Goal: Navigation & Orientation: Find specific page/section

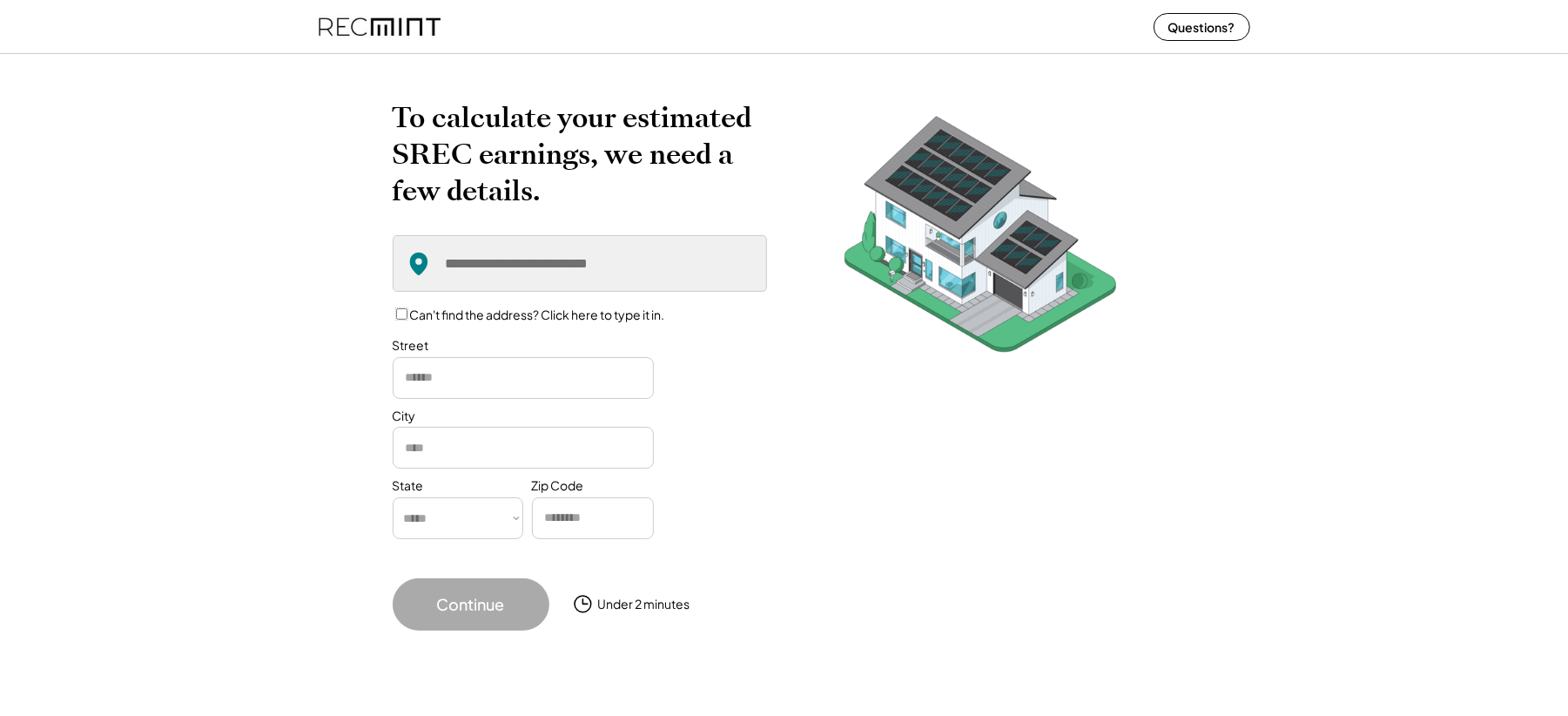
scroll to position [32, 0]
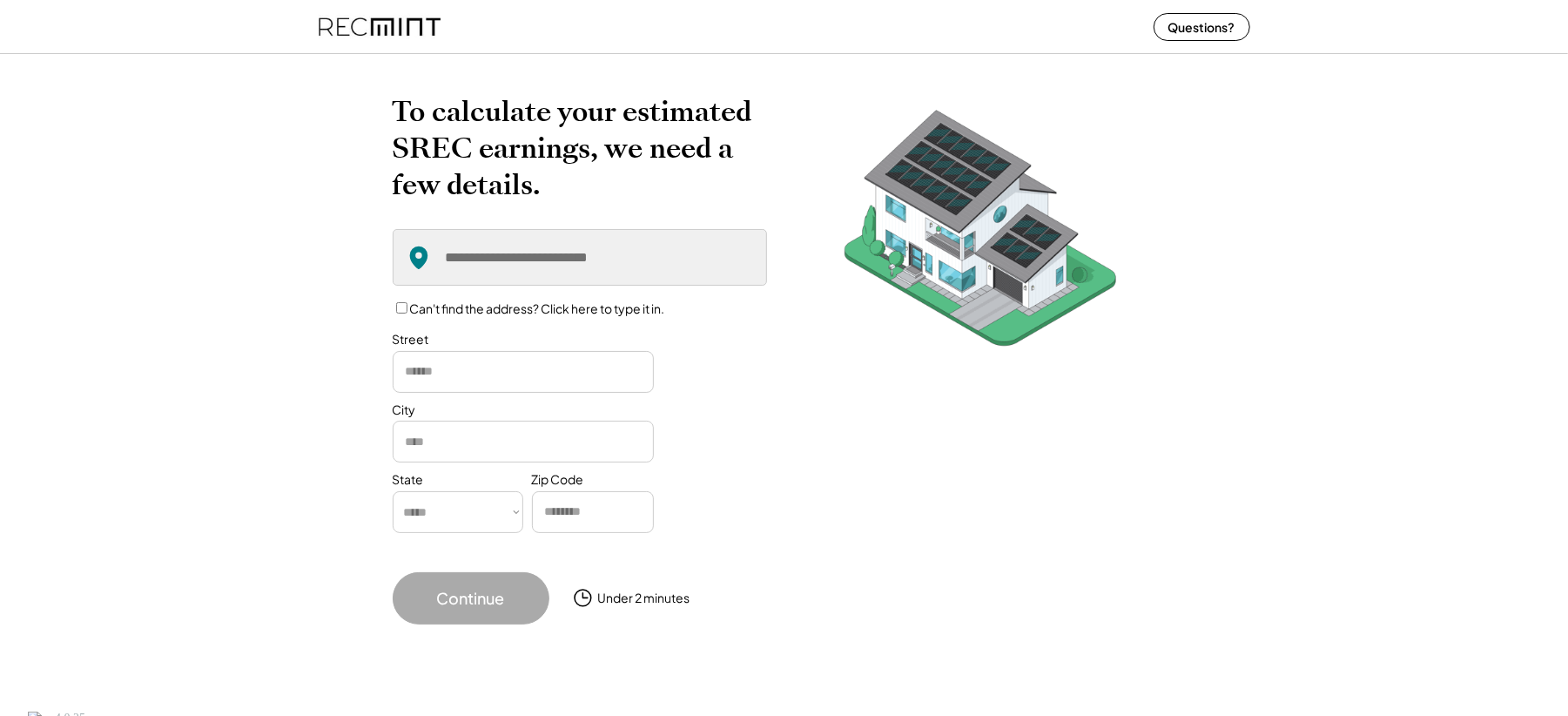
click at [580, 594] on icon at bounding box center [583, 598] width 30 height 21
